Goal: Information Seeking & Learning: Learn about a topic

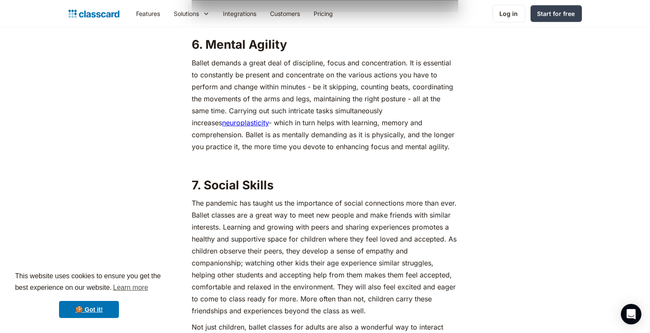
scroll to position [2440, 0]
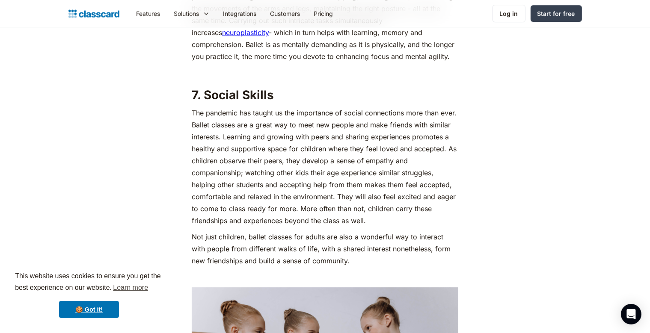
click at [419, 189] on p "The pandemic has taught us the importance of social connections more than ever.…" at bounding box center [325, 167] width 267 height 120
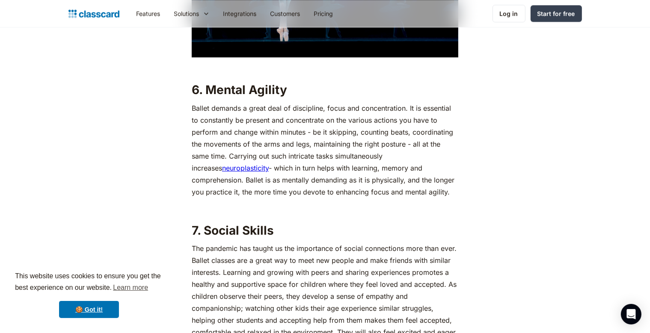
scroll to position [2260, 0]
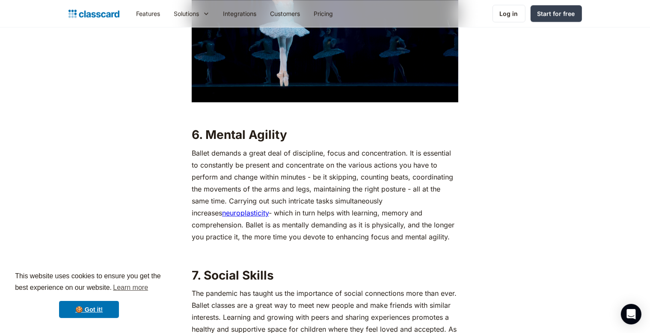
click at [288, 273] on h2 "7. Social Skills" at bounding box center [325, 275] width 267 height 15
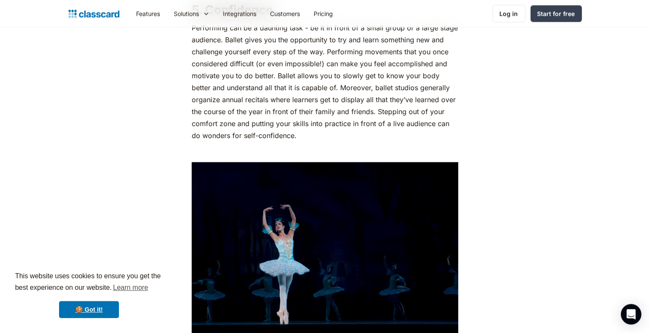
scroll to position [1988, 0]
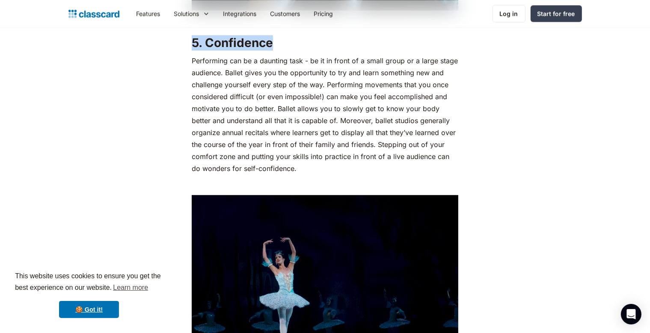
drag, startPoint x: 179, startPoint y: 47, endPoint x: 273, endPoint y: 51, distance: 94.7
copy strong "5. Confidence"
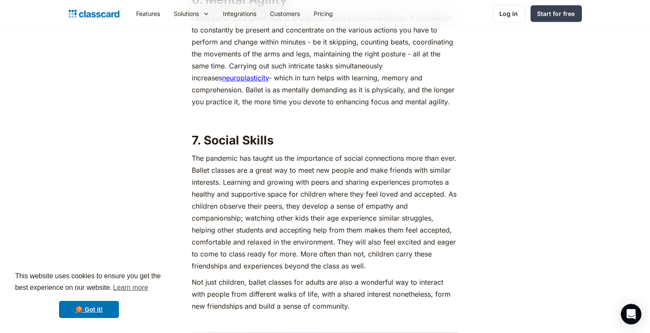
scroll to position [2350, 0]
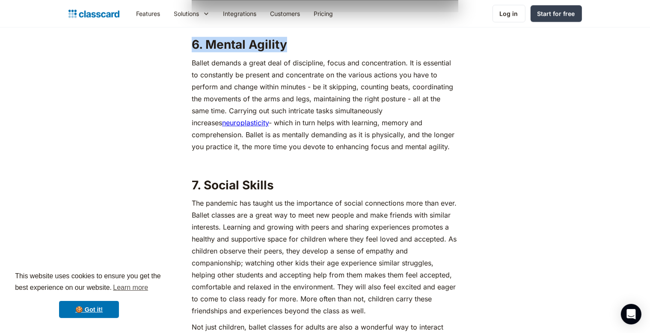
drag, startPoint x: 191, startPoint y: 46, endPoint x: 301, endPoint y: 45, distance: 109.6
copy strong "6. Mental Agility"
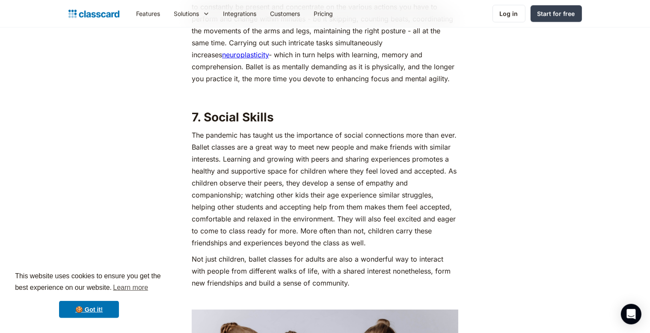
scroll to position [2440, 0]
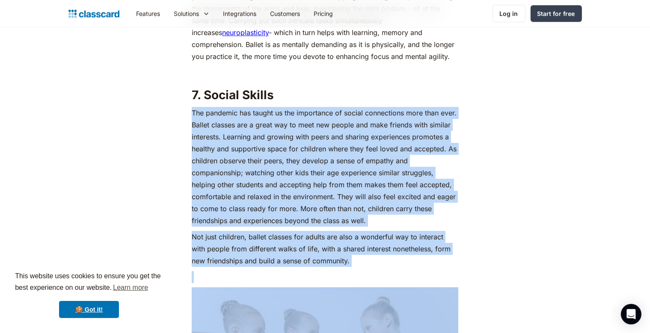
drag, startPoint x: 277, startPoint y: 85, endPoint x: 124, endPoint y: 89, distance: 152.8
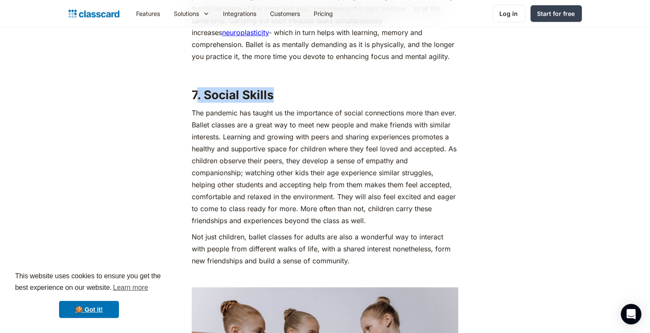
drag, startPoint x: 199, startPoint y: 90, endPoint x: 286, endPoint y: 102, distance: 88.6
click at [286, 102] on h2 "7. Social Skills" at bounding box center [325, 94] width 267 height 15
drag, startPoint x: 253, startPoint y: 98, endPoint x: 191, endPoint y: 102, distance: 62.2
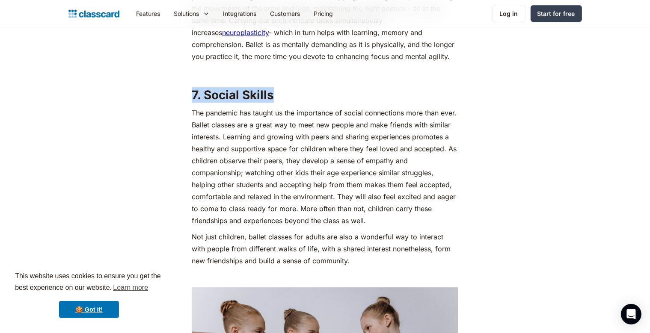
copy strong "7. Social Skills"
